Goal: Task Accomplishment & Management: Use online tool/utility

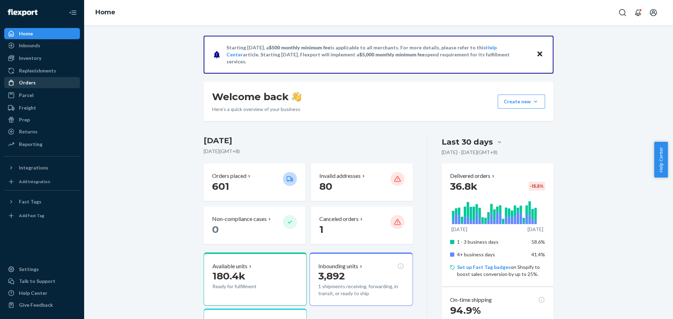
click at [45, 84] on div "Orders" at bounding box center [42, 83] width 74 height 10
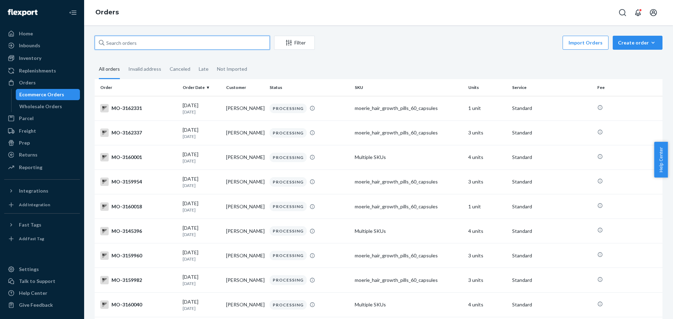
click at [134, 43] on input "text" at bounding box center [182, 43] width 175 height 14
paste input "3142815"
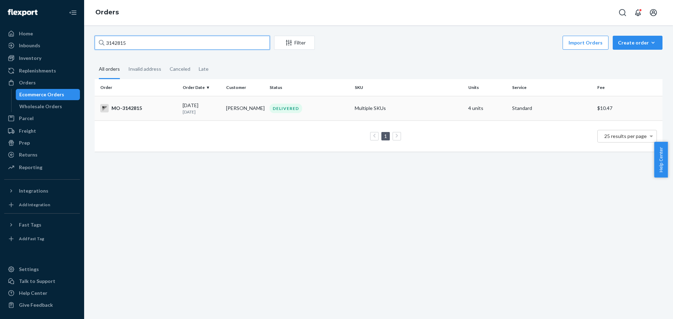
type input "3142815"
click at [135, 107] on div "MO-3142815" at bounding box center [138, 108] width 77 height 8
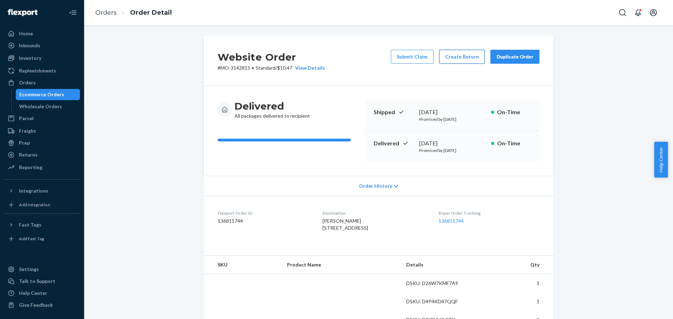
click at [458, 60] on button "Create Return" at bounding box center [462, 57] width 46 height 14
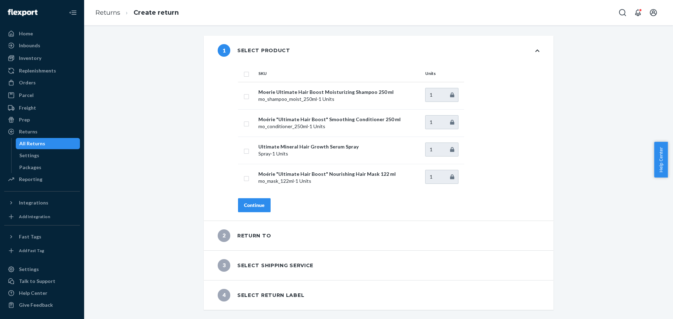
click at [244, 76] on input "checkbox" at bounding box center [247, 73] width 6 height 7
checkbox input "true"
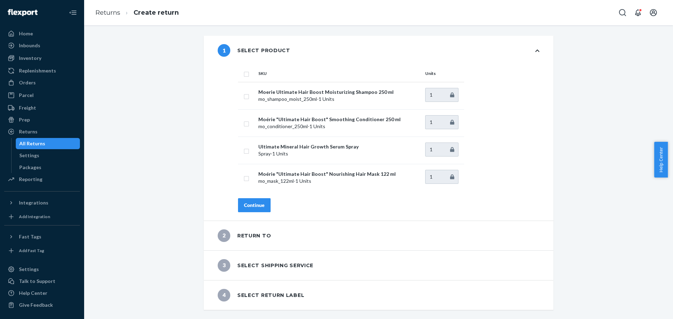
checkbox input "true"
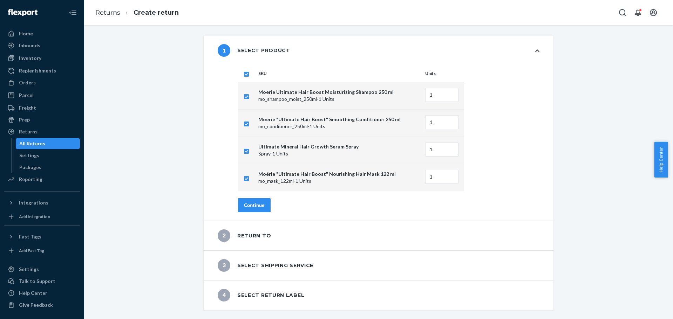
click at [250, 205] on div "Continue" at bounding box center [254, 205] width 21 height 7
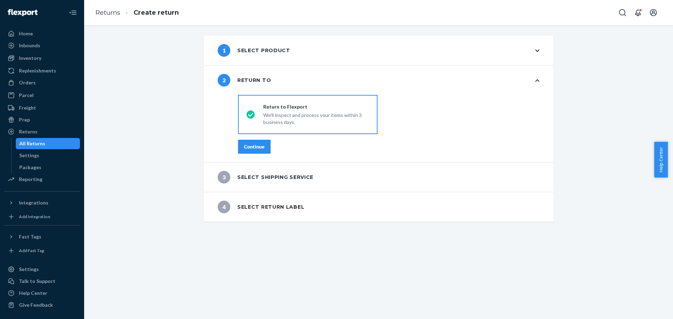
click at [252, 149] on div "Continue" at bounding box center [254, 146] width 21 height 7
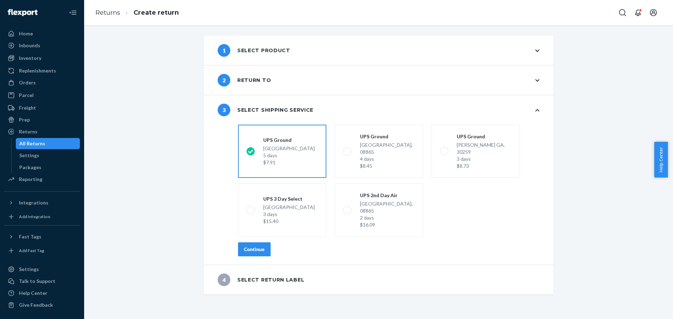
click at [261, 246] on div "Continue" at bounding box center [254, 249] width 21 height 7
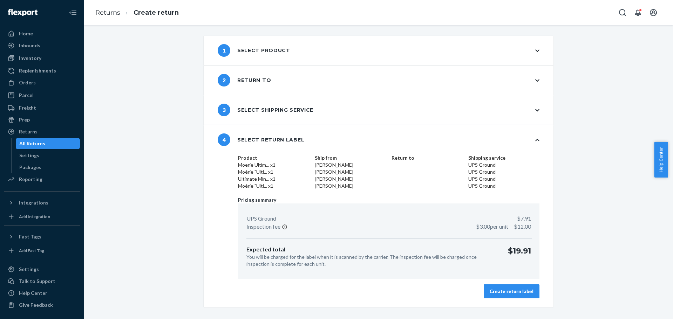
click at [498, 292] on div "Create return label" at bounding box center [512, 291] width 44 height 7
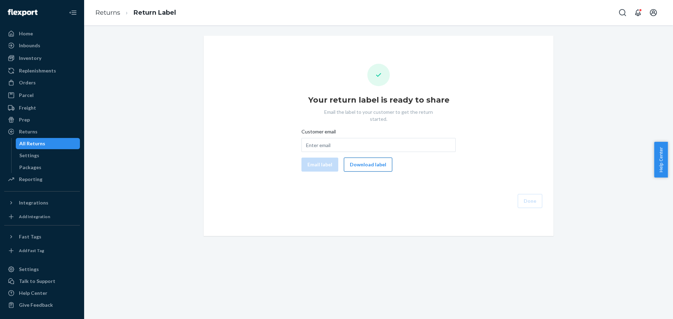
click at [372, 159] on button "Download label" at bounding box center [368, 165] width 48 height 14
